Goal: Task Accomplishment & Management: Complete application form

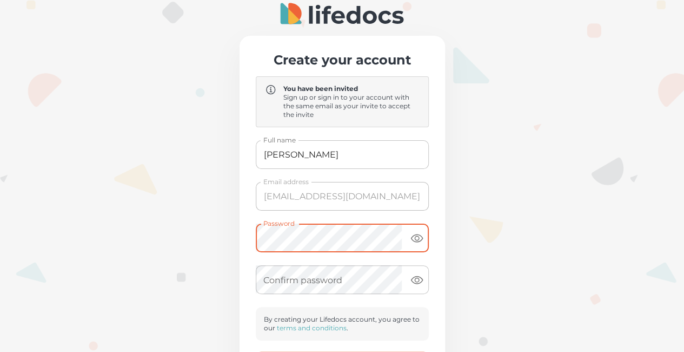
click at [237, 244] on div "Create your account You have been invited Sign up or sign in to your account wi…" at bounding box center [342, 271] width 684 height 542
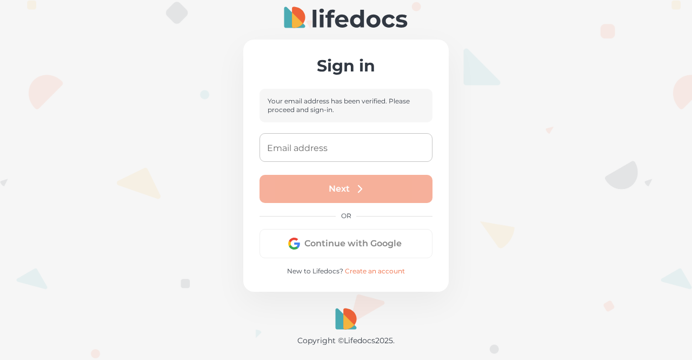
click at [352, 152] on input "Email address" at bounding box center [346, 147] width 173 height 29
type input "[EMAIL_ADDRESS][DOMAIN_NAME]"
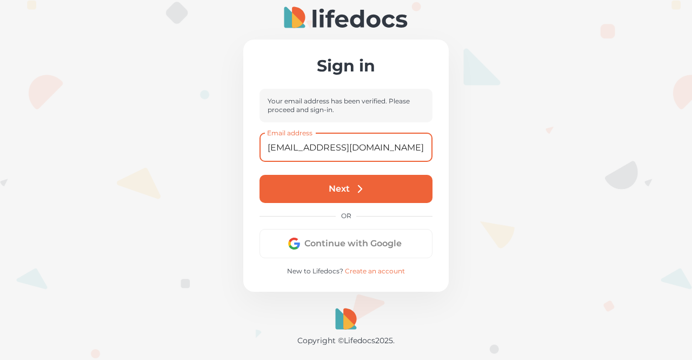
click at [359, 189] on icon "submit" at bounding box center [360, 189] width 12 height 12
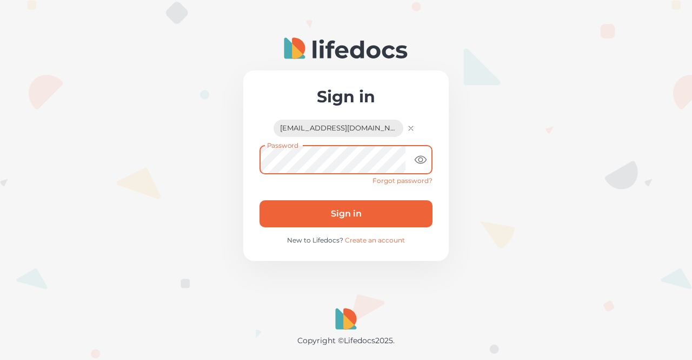
click at [260, 200] on button "Sign in" at bounding box center [346, 213] width 173 height 27
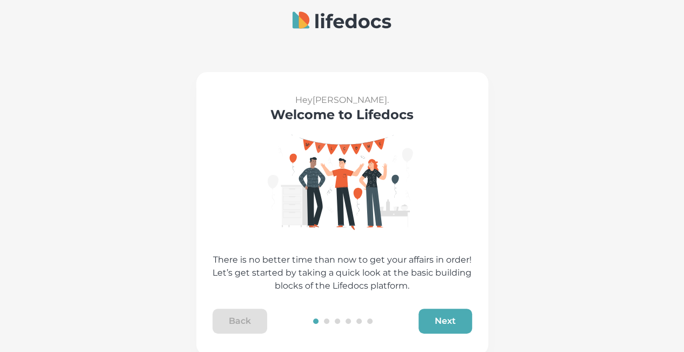
scroll to position [30, 0]
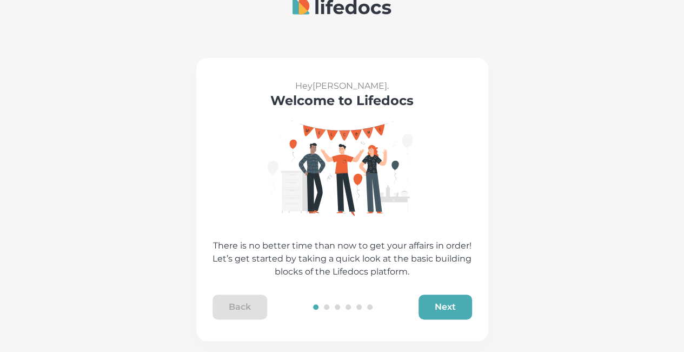
click at [460, 306] on button "Next" at bounding box center [446, 306] width 54 height 25
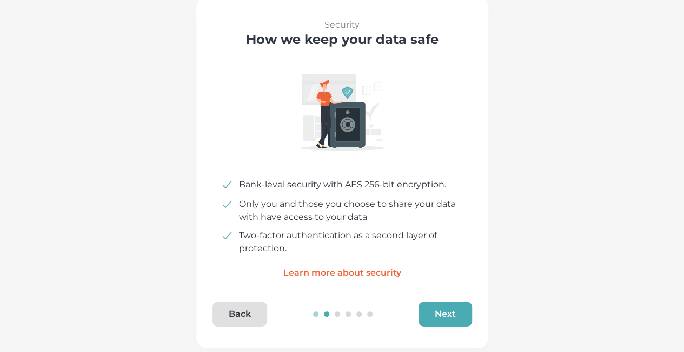
scroll to position [98, 0]
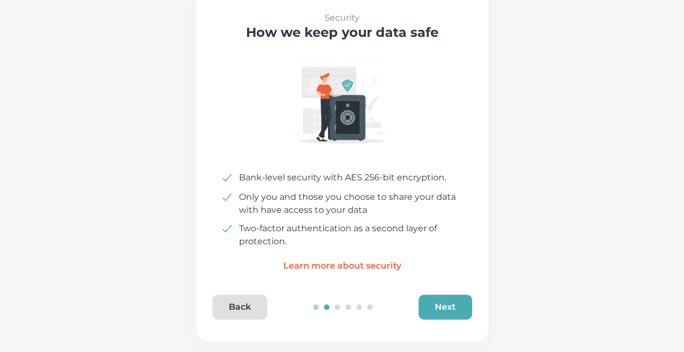
click at [463, 308] on button "Next" at bounding box center [446, 306] width 54 height 25
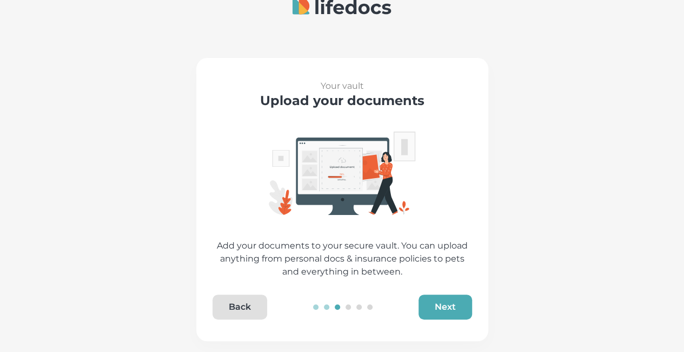
scroll to position [30, 0]
click at [463, 308] on button "Next" at bounding box center [446, 306] width 54 height 25
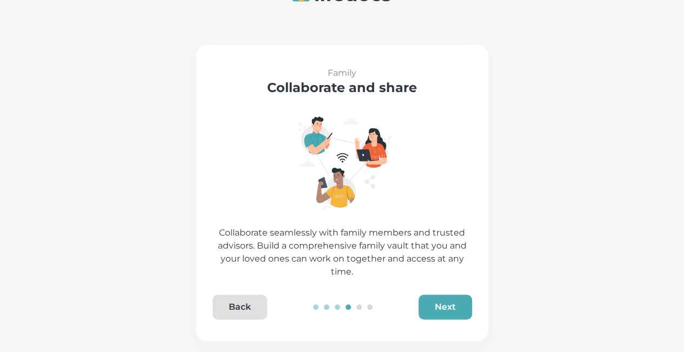
click at [463, 308] on button "Next" at bounding box center [446, 306] width 54 height 25
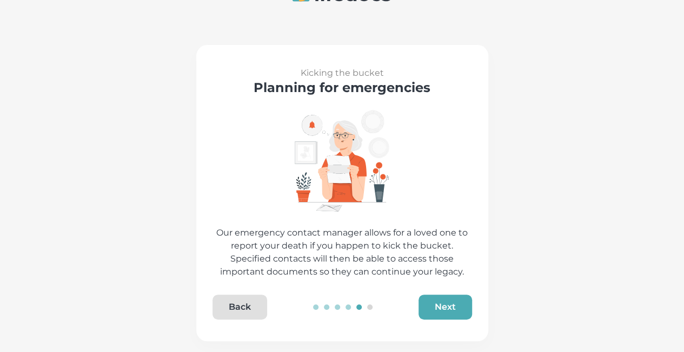
click at [463, 308] on button "Next" at bounding box center [446, 306] width 54 height 25
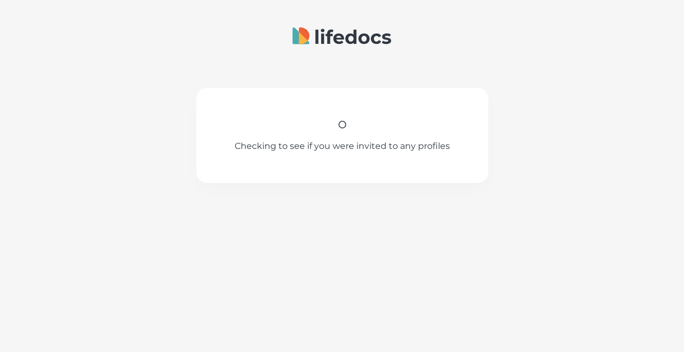
scroll to position [0, 0]
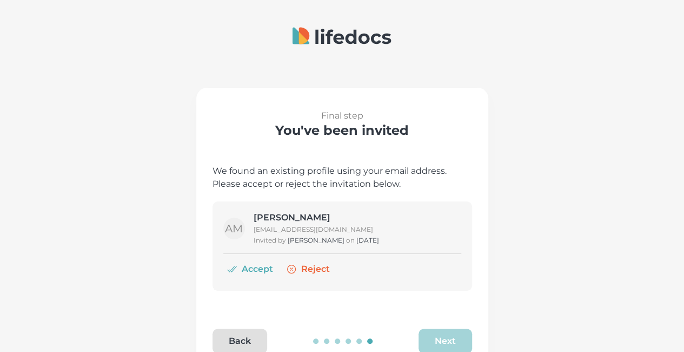
click at [263, 268] on button "Accept" at bounding box center [250, 269] width 55 height 22
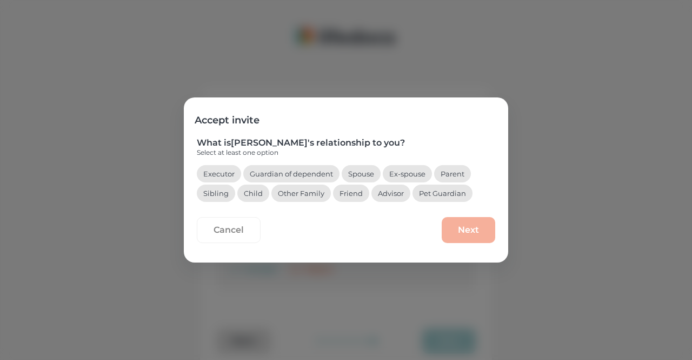
click at [395, 196] on button "Advisor" at bounding box center [391, 192] width 39 height 17
click at [480, 236] on button "Next" at bounding box center [469, 230] width 54 height 26
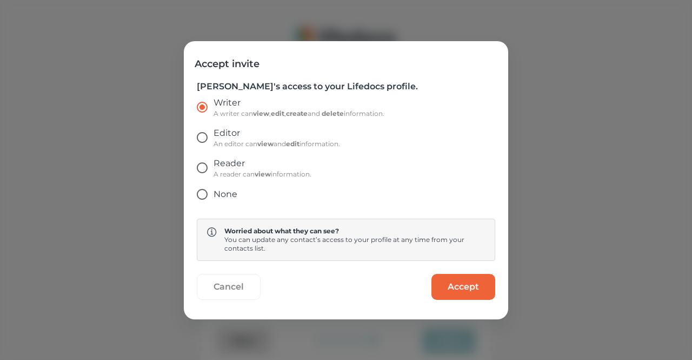
click at [460, 293] on button "Accept" at bounding box center [464, 287] width 64 height 26
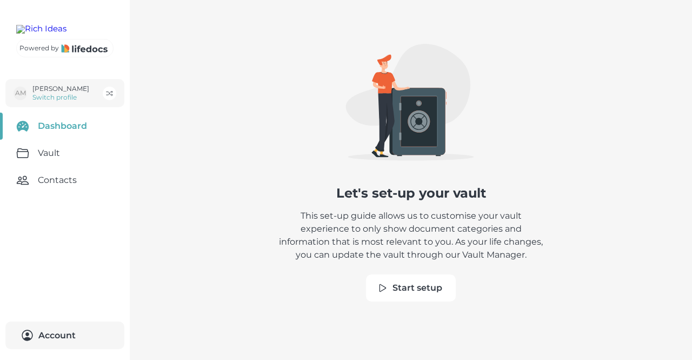
click at [415, 295] on button "Start setup" at bounding box center [411, 287] width 90 height 27
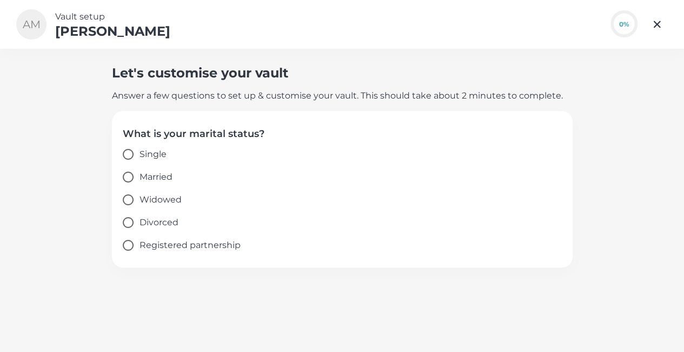
click at [164, 158] on span "Single" at bounding box center [153, 154] width 27 height 13
click at [140, 158] on input "Single" at bounding box center [128, 154] width 23 height 23
radio input "true"
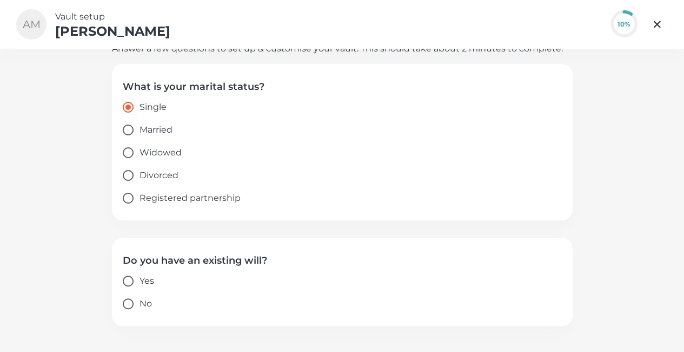
click at [145, 281] on span "Yes" at bounding box center [147, 280] width 15 height 13
click at [140, 281] on input "Yes" at bounding box center [128, 280] width 23 height 23
radio input "true"
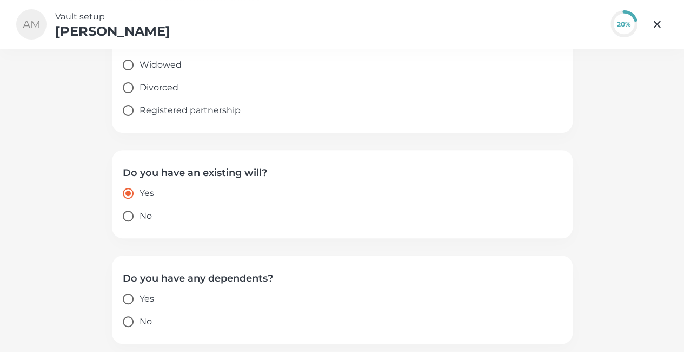
scroll to position [135, 0]
click at [136, 329] on input "No" at bounding box center [128, 320] width 23 height 23
radio input "true"
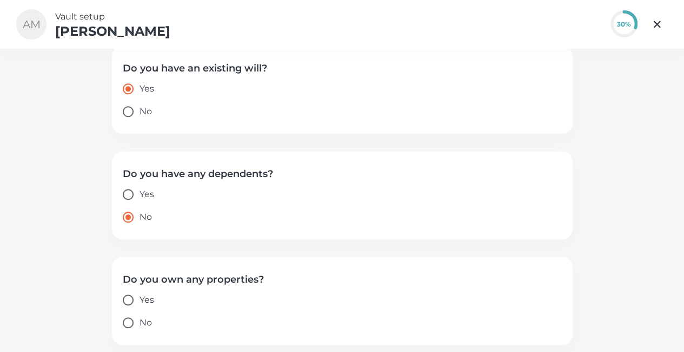
scroll to position [241, 0]
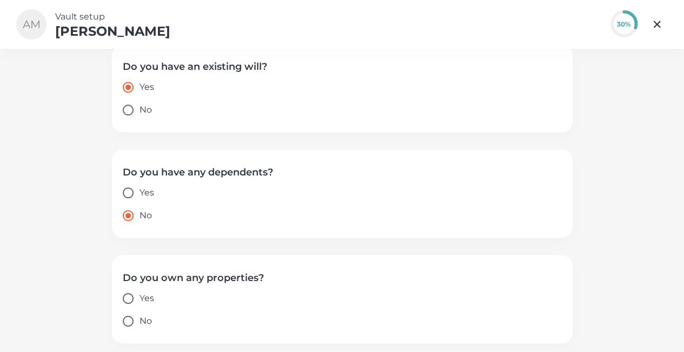
click at [140, 297] on input "Yes" at bounding box center [128, 298] width 23 height 23
radio input "true"
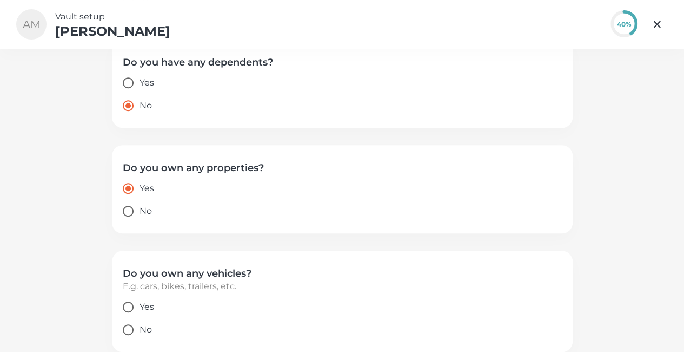
scroll to position [359, 0]
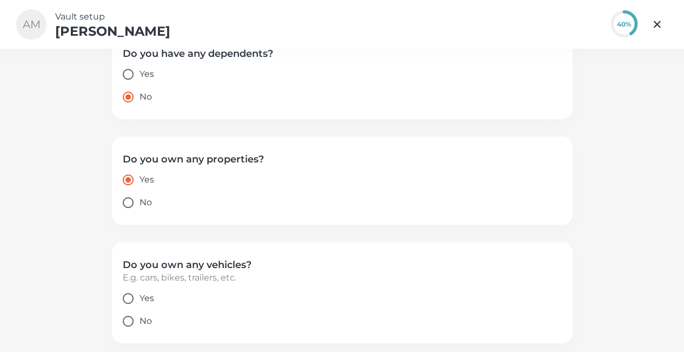
click at [136, 296] on input "Yes" at bounding box center [128, 298] width 23 height 23
radio input "true"
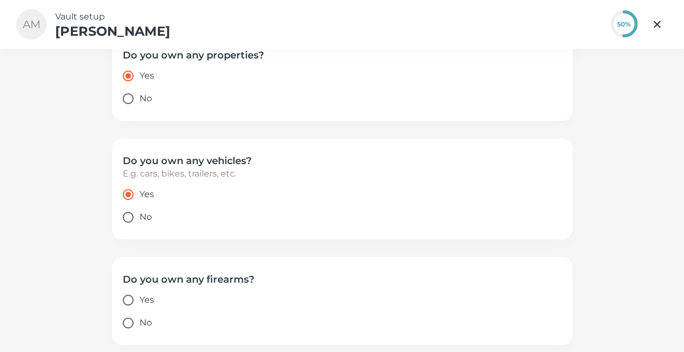
scroll to position [465, 0]
click at [133, 323] on input "No" at bounding box center [128, 320] width 23 height 23
radio input "true"
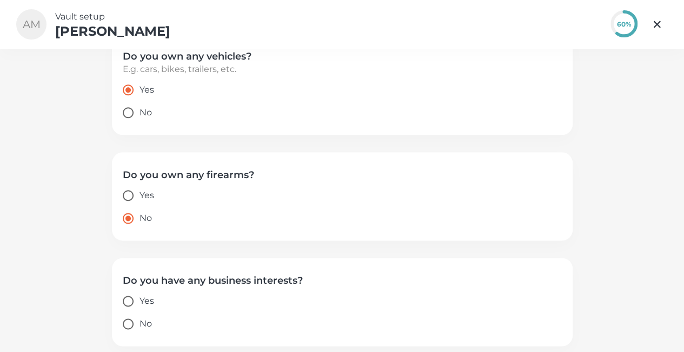
scroll to position [570, 0]
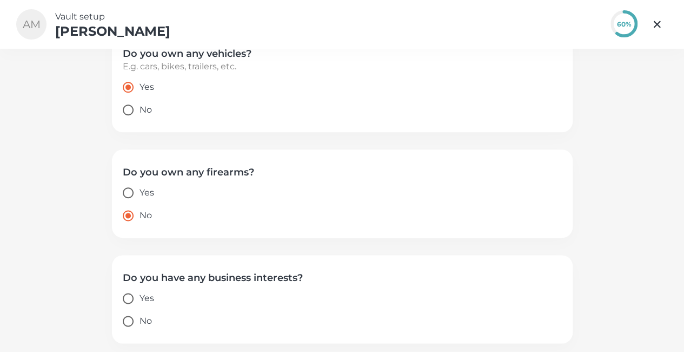
click at [137, 295] on input "Yes" at bounding box center [128, 298] width 23 height 23
radio input "true"
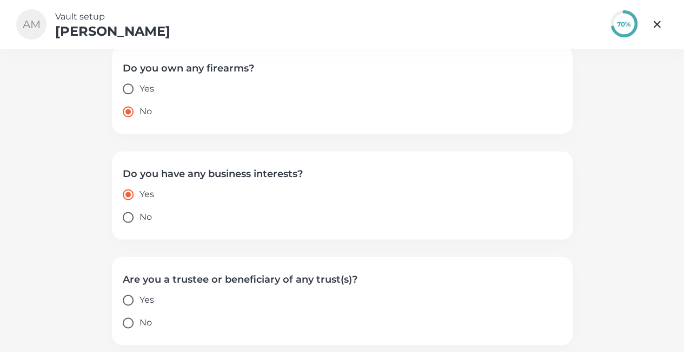
scroll to position [676, 0]
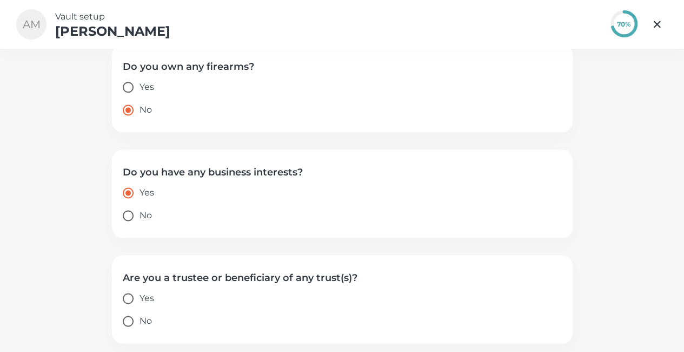
click at [133, 298] on input "Yes" at bounding box center [128, 298] width 23 height 23
radio input "true"
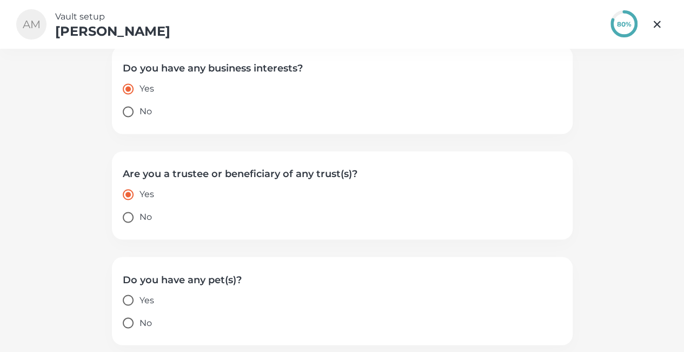
scroll to position [781, 0]
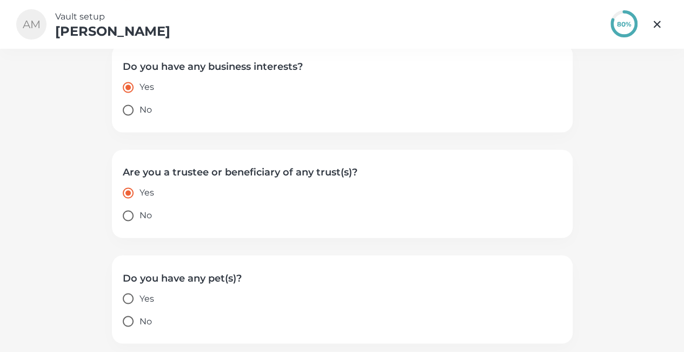
click at [130, 325] on input "No" at bounding box center [128, 320] width 23 height 23
radio input "true"
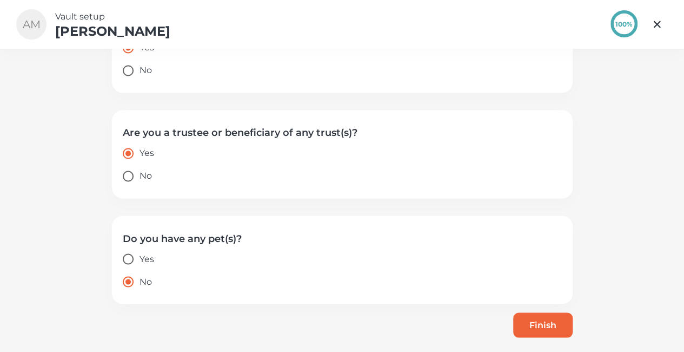
scroll to position [823, 0]
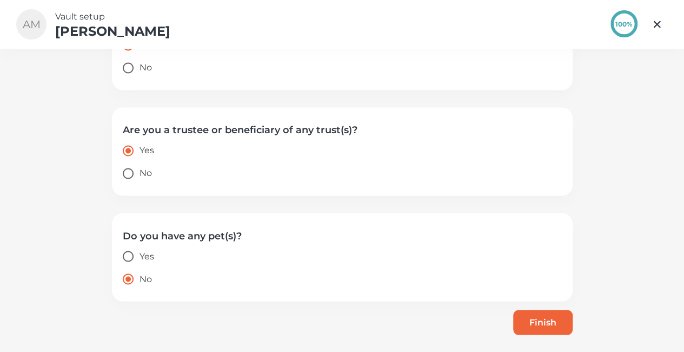
click at [563, 315] on button "Finish" at bounding box center [543, 321] width 60 height 25
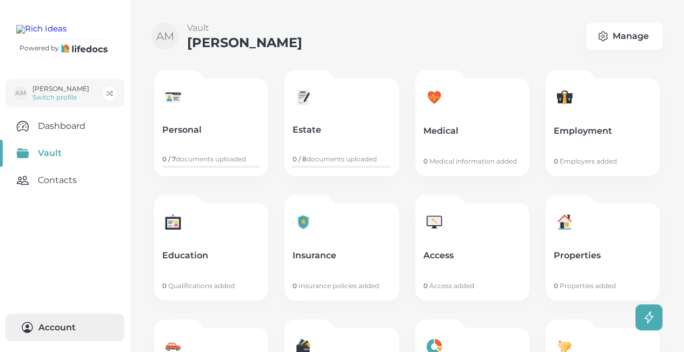
click at [83, 335] on button "Account 0" at bounding box center [64, 327] width 119 height 28
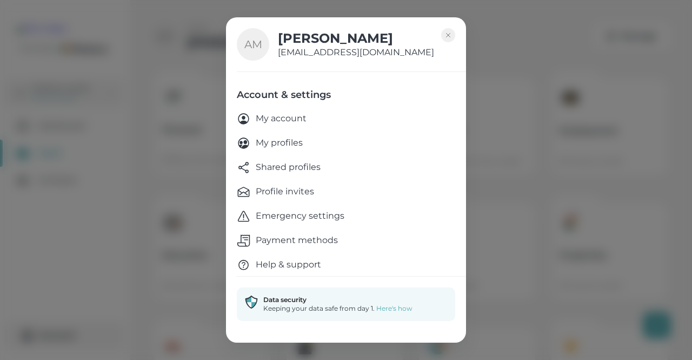
scroll to position [36, 0]
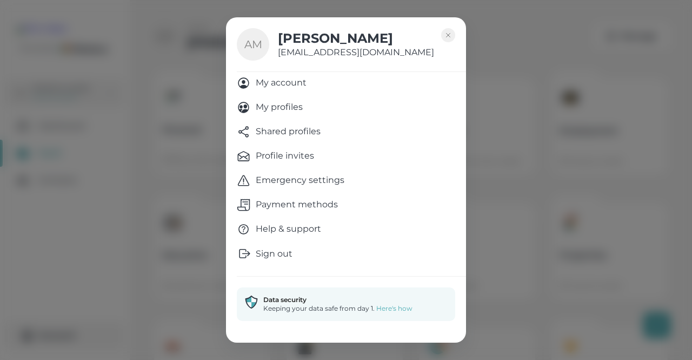
click at [290, 258] on p "Sign out" at bounding box center [274, 253] width 37 height 13
